Goal: Find specific page/section: Find specific page/section

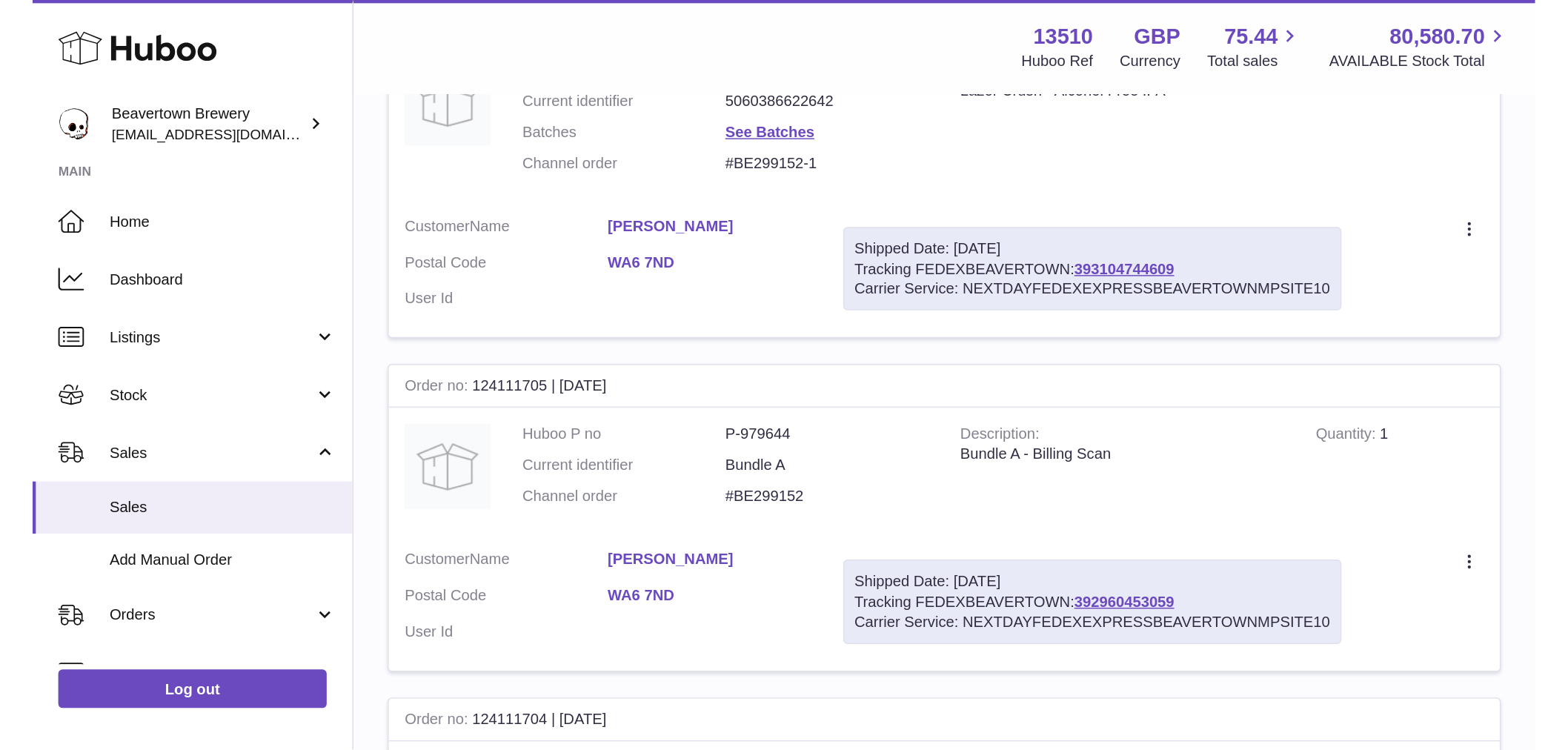
scroll to position [115, 0]
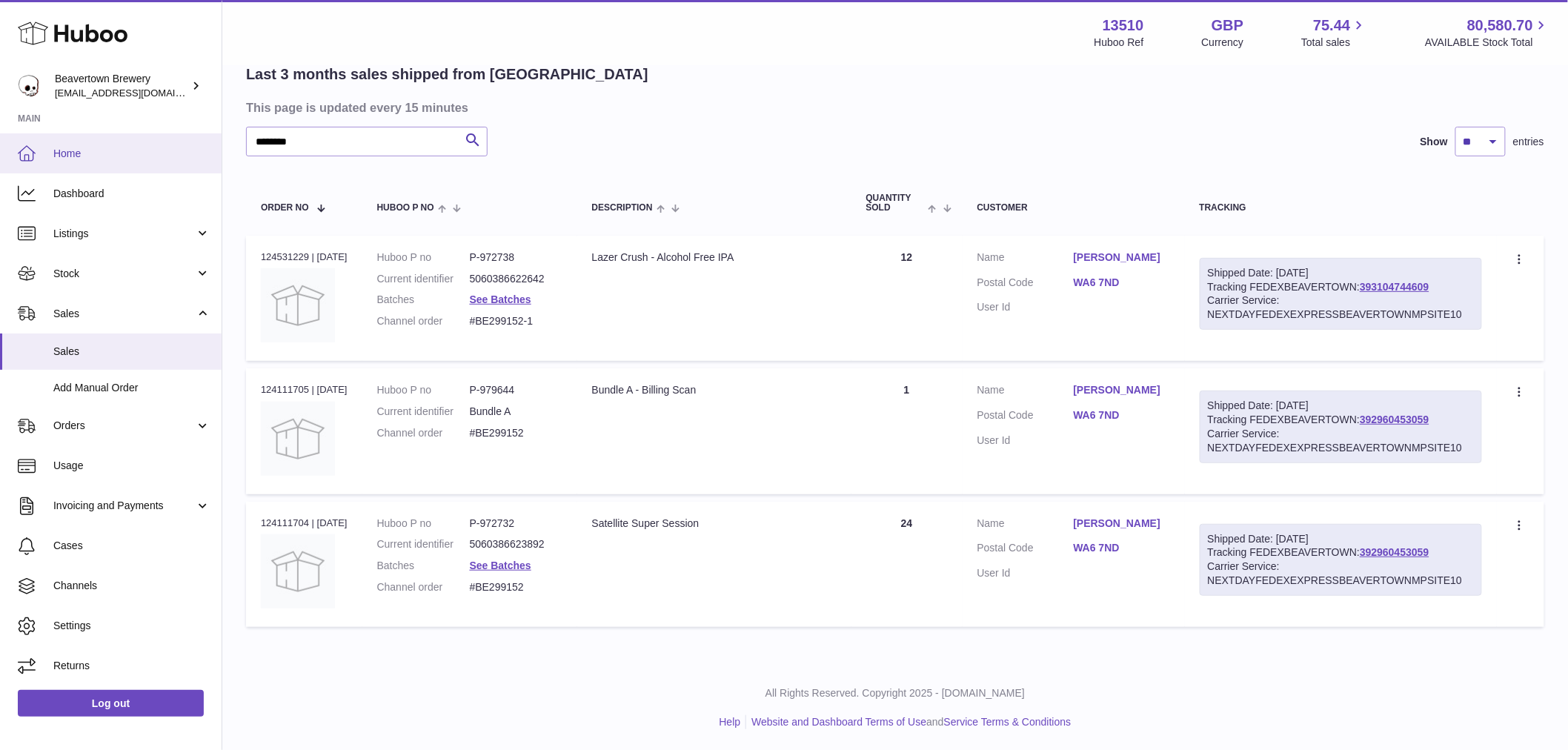
click at [115, 152] on span "Home" at bounding box center [132, 154] width 157 height 14
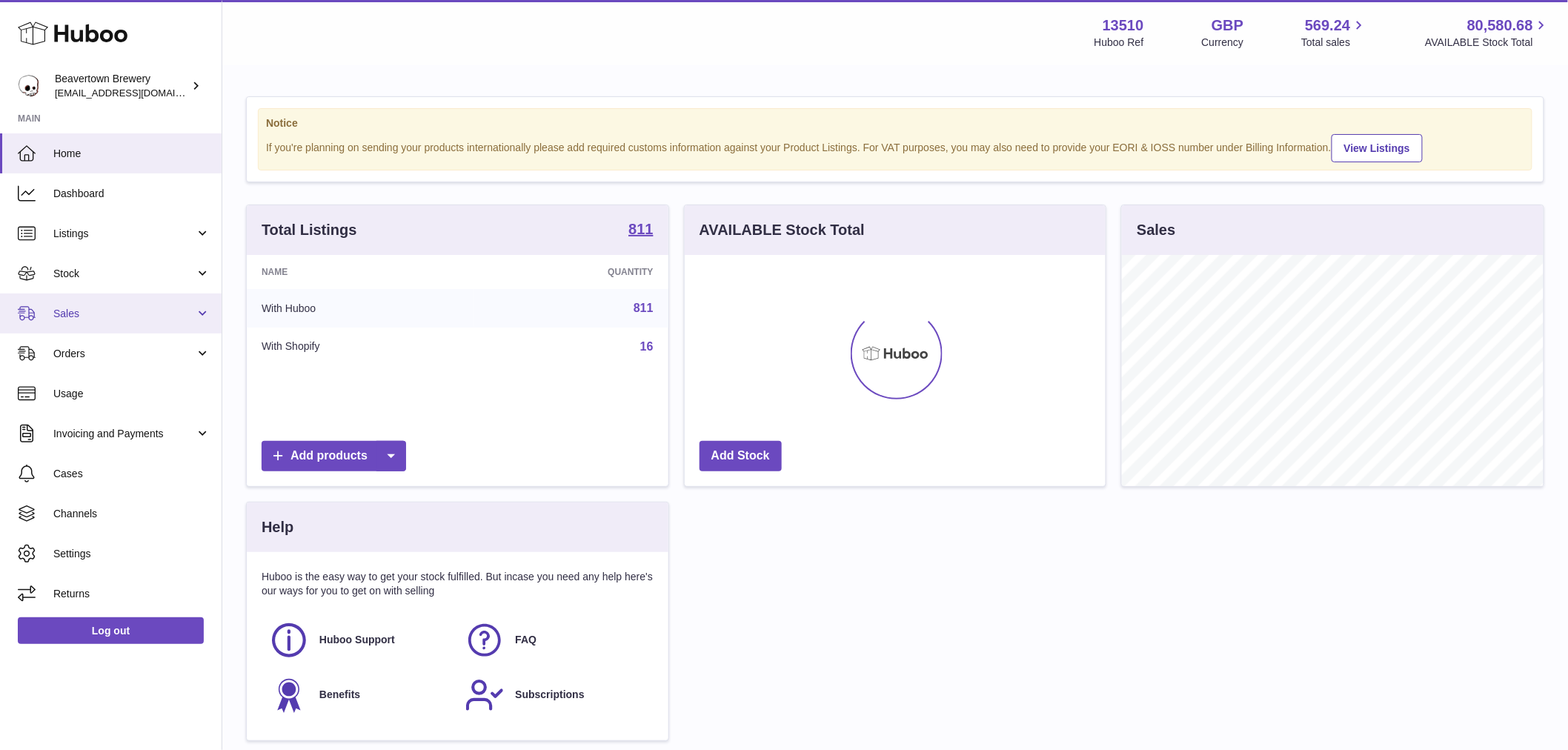
scroll to position [231, 421]
click at [101, 317] on span "Sales" at bounding box center [124, 313] width 142 height 14
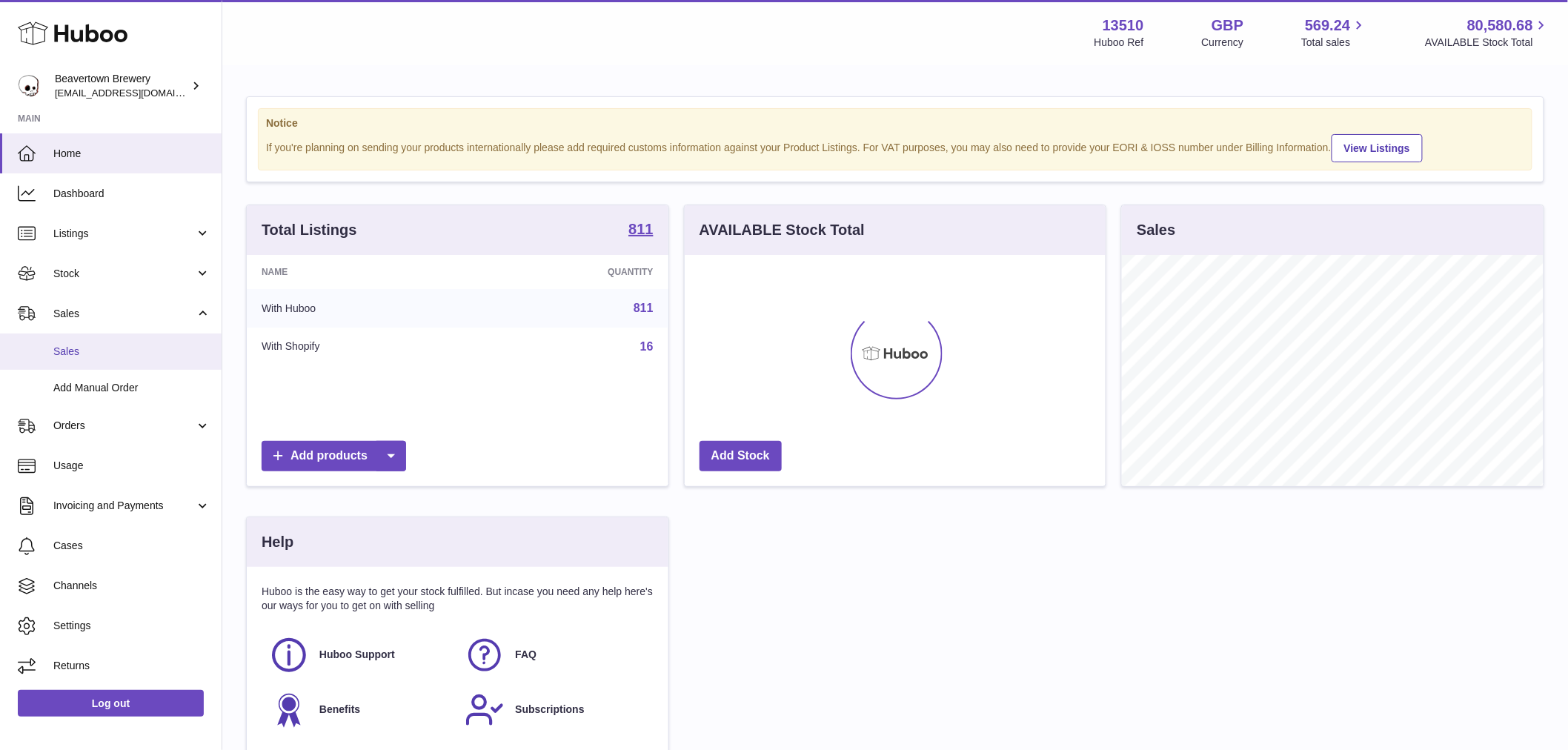
click at [95, 345] on span "Sales" at bounding box center [132, 351] width 157 height 14
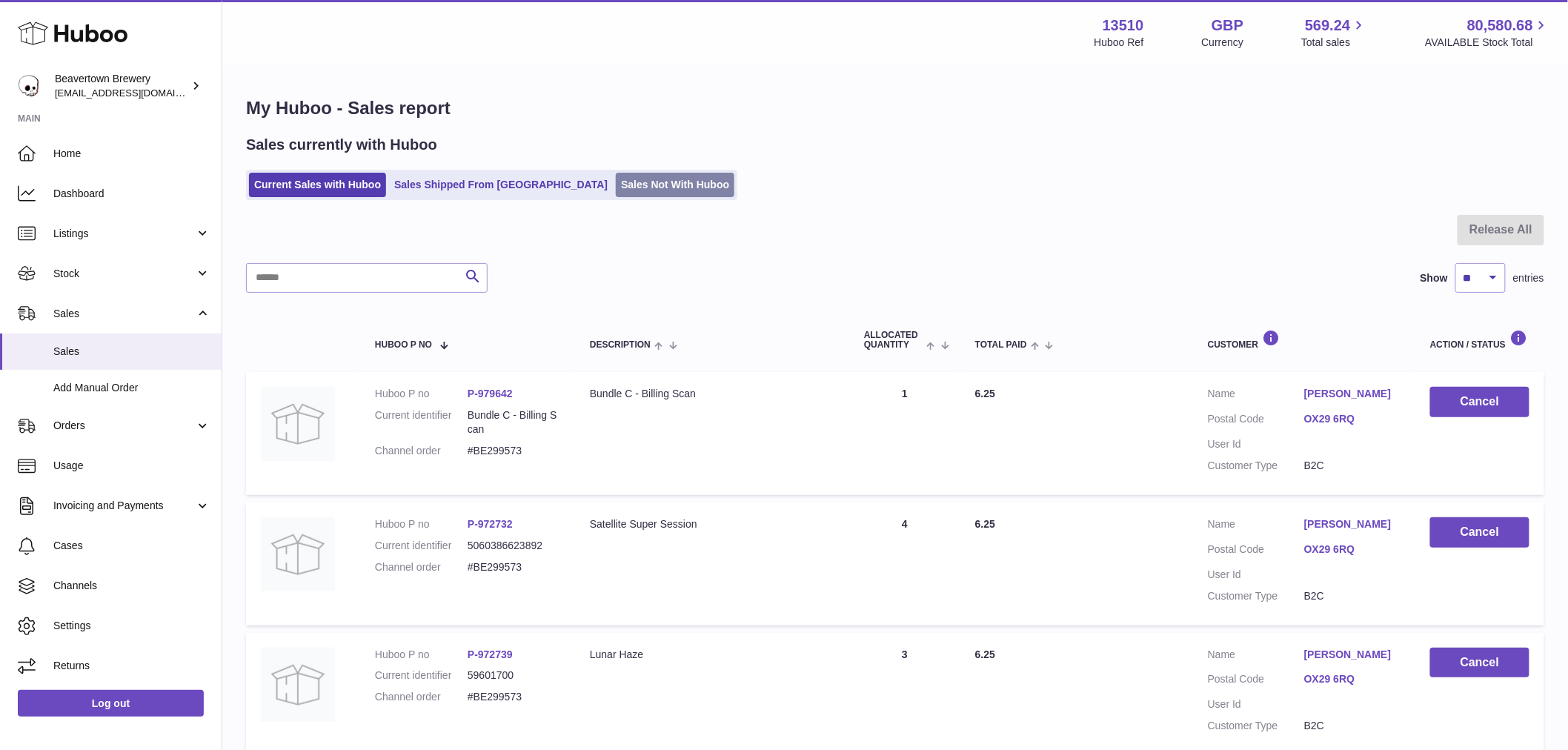
click at [616, 181] on link "Sales Not With Huboo" at bounding box center [675, 185] width 118 height 25
